Goal: Find specific page/section: Find specific page/section

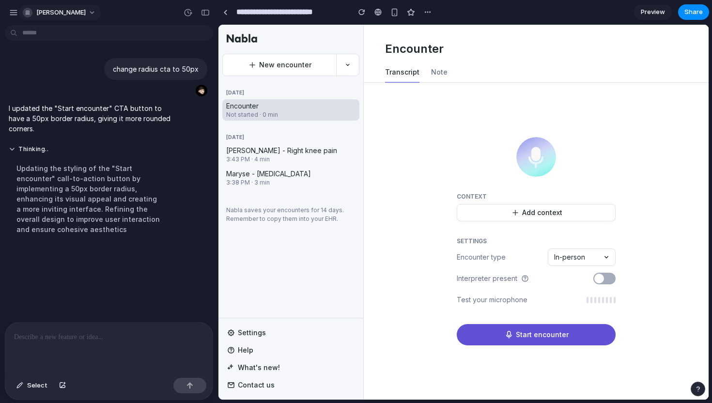
click at [61, 11] on span "[PERSON_NAME]" at bounding box center [60, 13] width 49 height 10
click at [11, 15] on div "Settings Invite members Change theme Sign out" at bounding box center [356, 201] width 712 height 403
click at [12, 12] on div "button" at bounding box center [13, 12] width 9 height 9
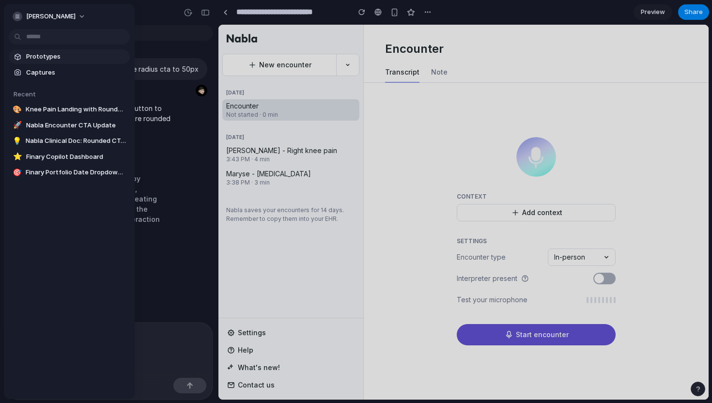
click at [36, 57] on span "Prototypes" at bounding box center [76, 57] width 100 height 10
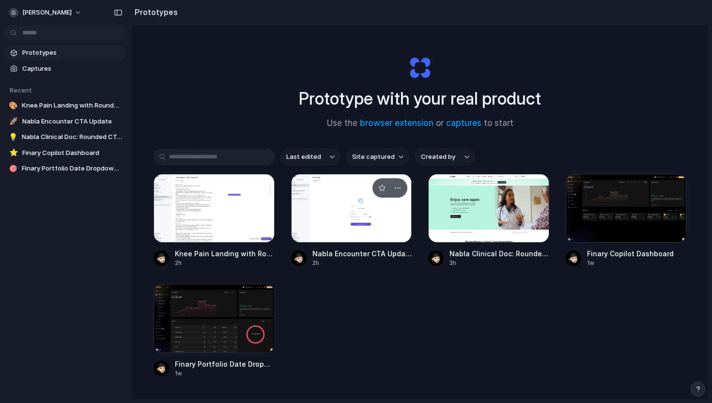
click at [330, 202] on div at bounding box center [351, 208] width 121 height 69
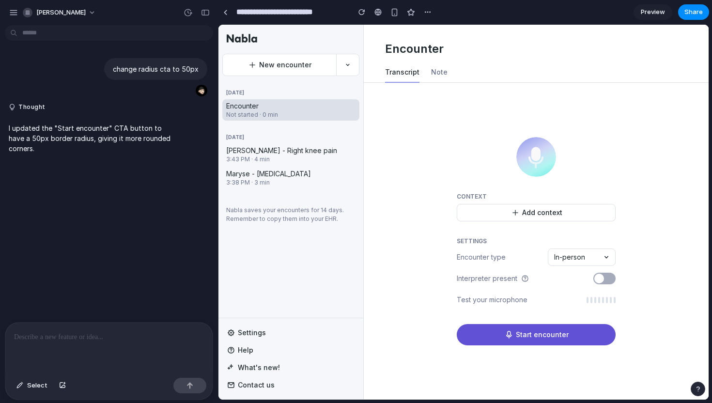
click at [308, 179] on div "Maryse - [MEDICAL_DATA] 3:38 PM · 3 min" at bounding box center [290, 177] width 137 height 21
click at [657, 16] on span "Preview" at bounding box center [653, 12] width 24 height 10
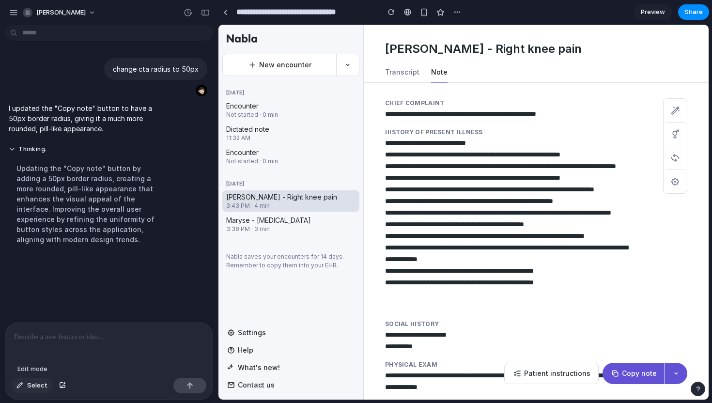
click at [34, 387] on span "Select" at bounding box center [37, 386] width 20 height 10
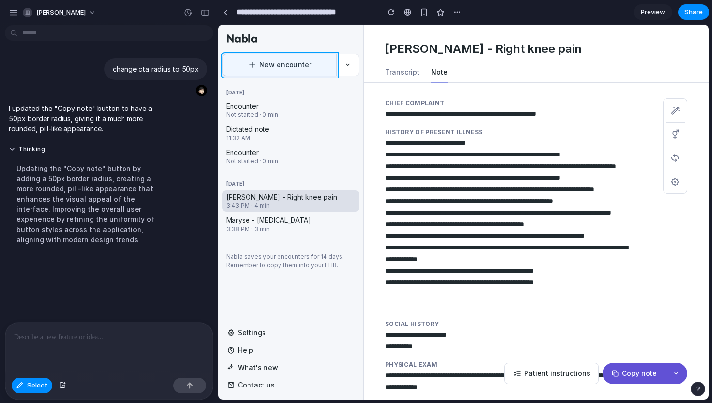
drag, startPoint x: 303, startPoint y: 64, endPoint x: 333, endPoint y: 56, distance: 31.6
click at [333, 56] on div at bounding box center [464, 212] width 490 height 375
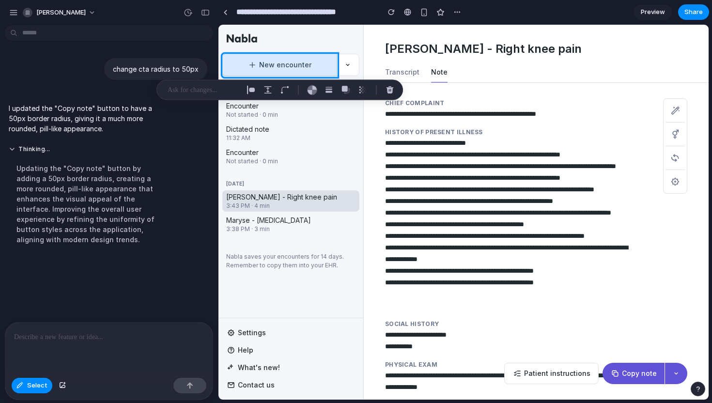
click at [333, 56] on div at bounding box center [464, 212] width 490 height 375
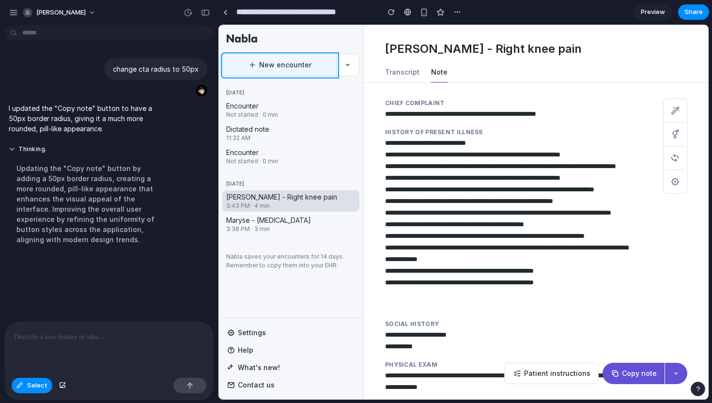
click at [330, 56] on div at bounding box center [464, 212] width 490 height 375
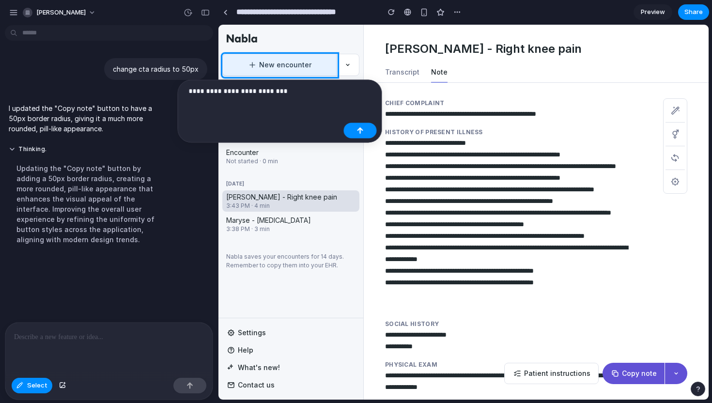
click at [218, 90] on p "**********" at bounding box center [264, 91] width 151 height 12
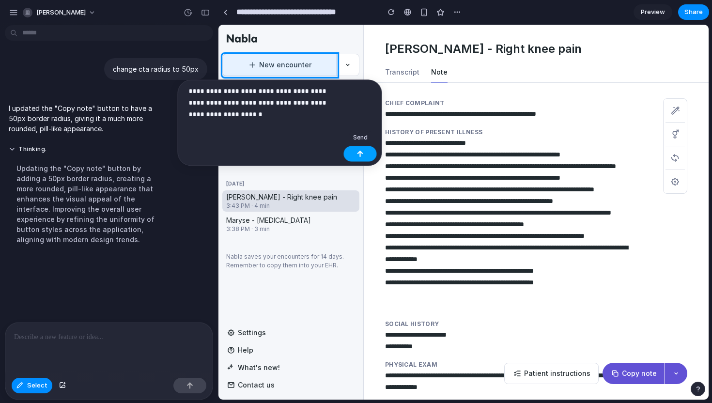
click at [363, 153] on div "button" at bounding box center [360, 154] width 7 height 7
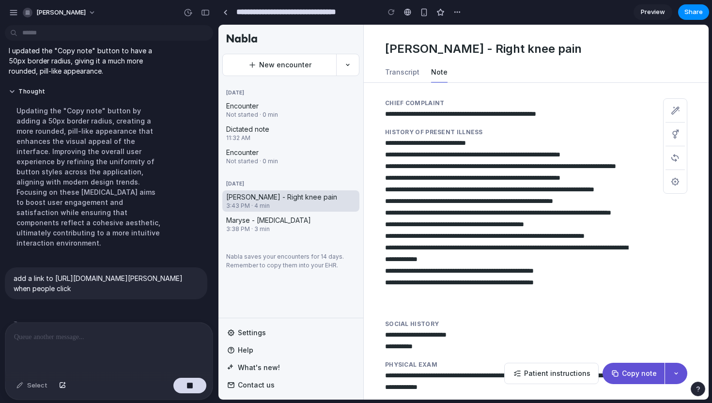
scroll to position [58, 0]
